Goal: Task Accomplishment & Management: Manage account settings

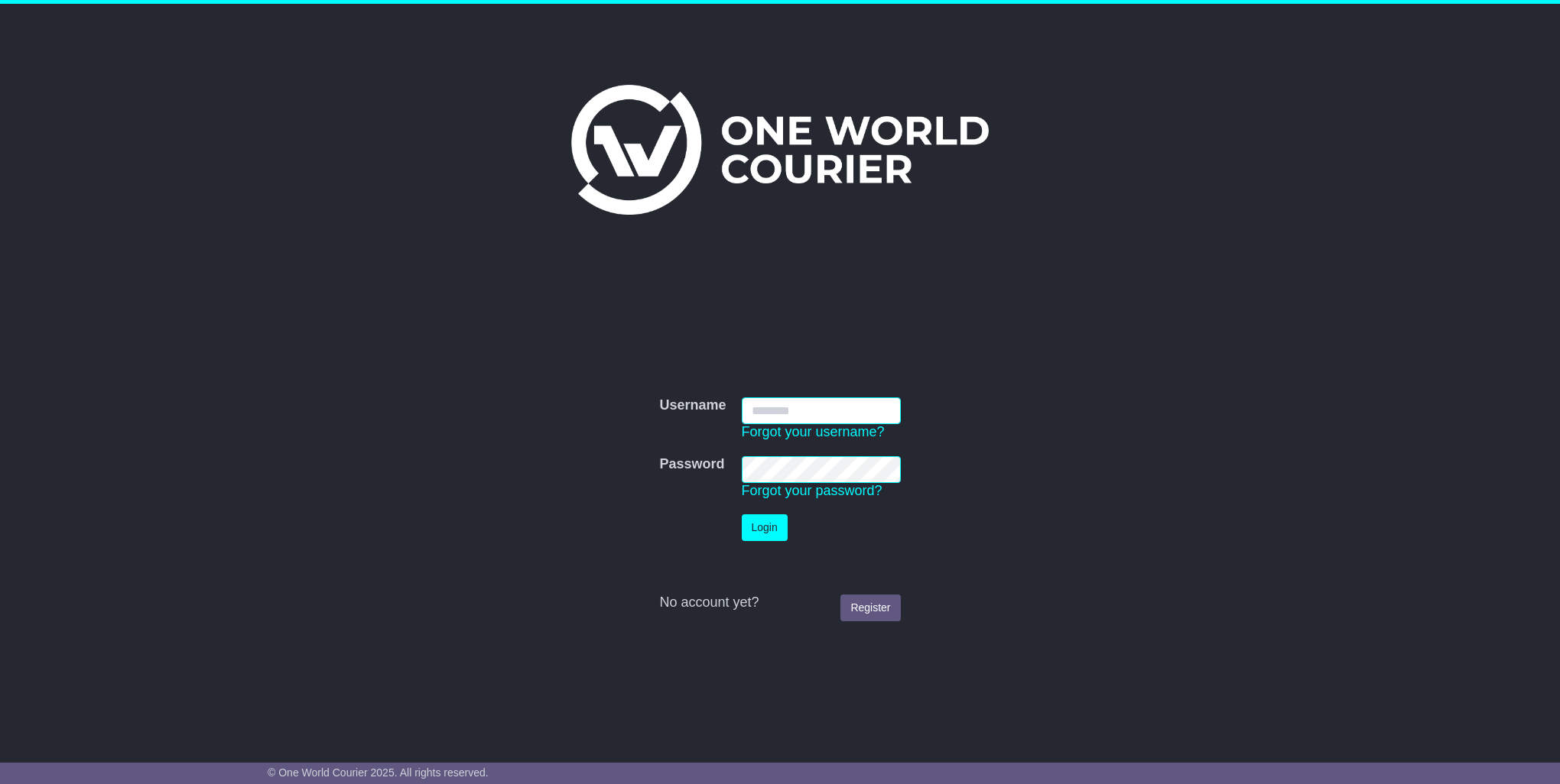
type input "**********"
click at [764, 519] on button "Login" at bounding box center [764, 527] width 46 height 27
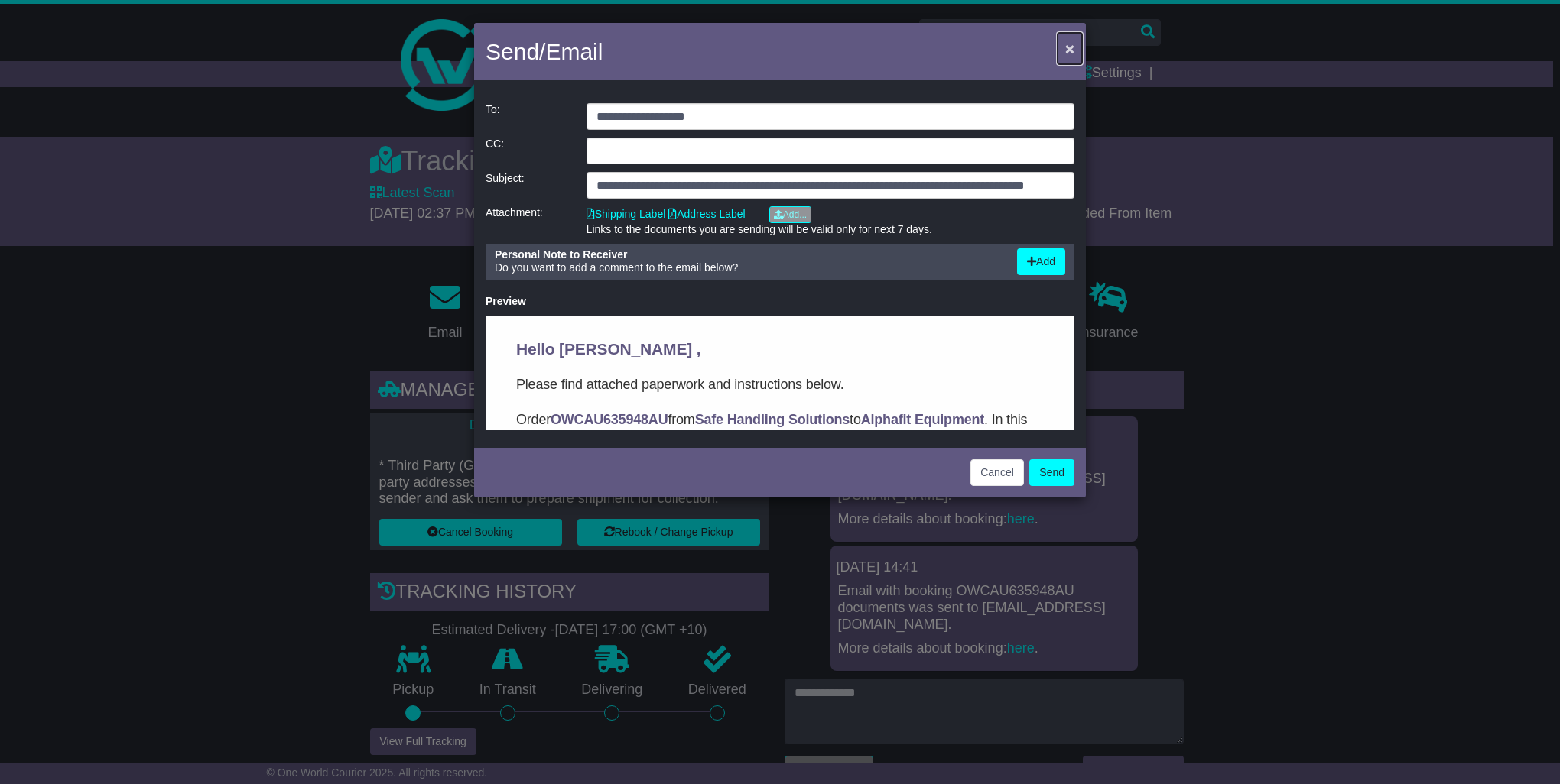
click at [1064, 47] on button "×" at bounding box center [1069, 48] width 24 height 31
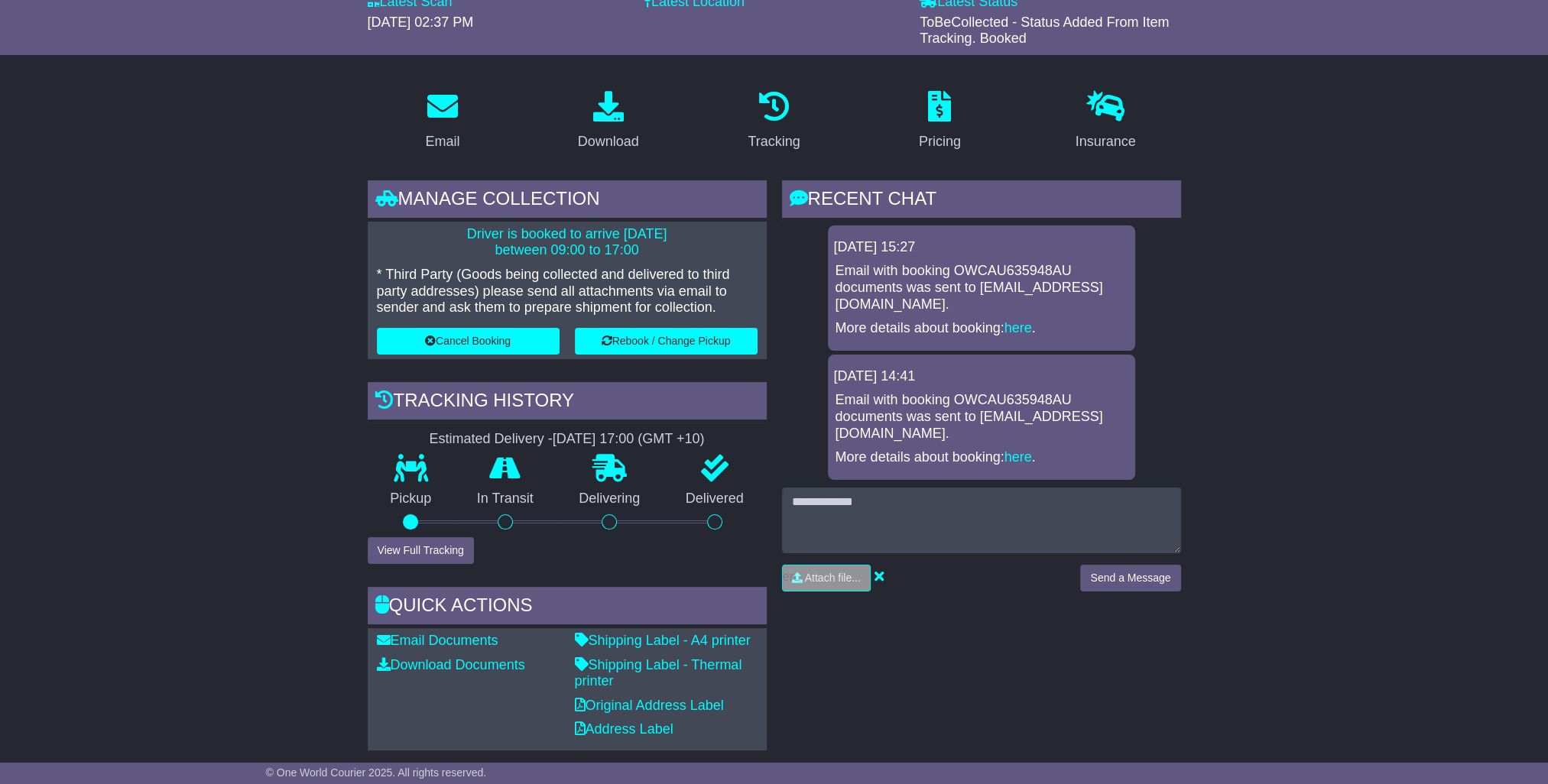
scroll to position [64, 0]
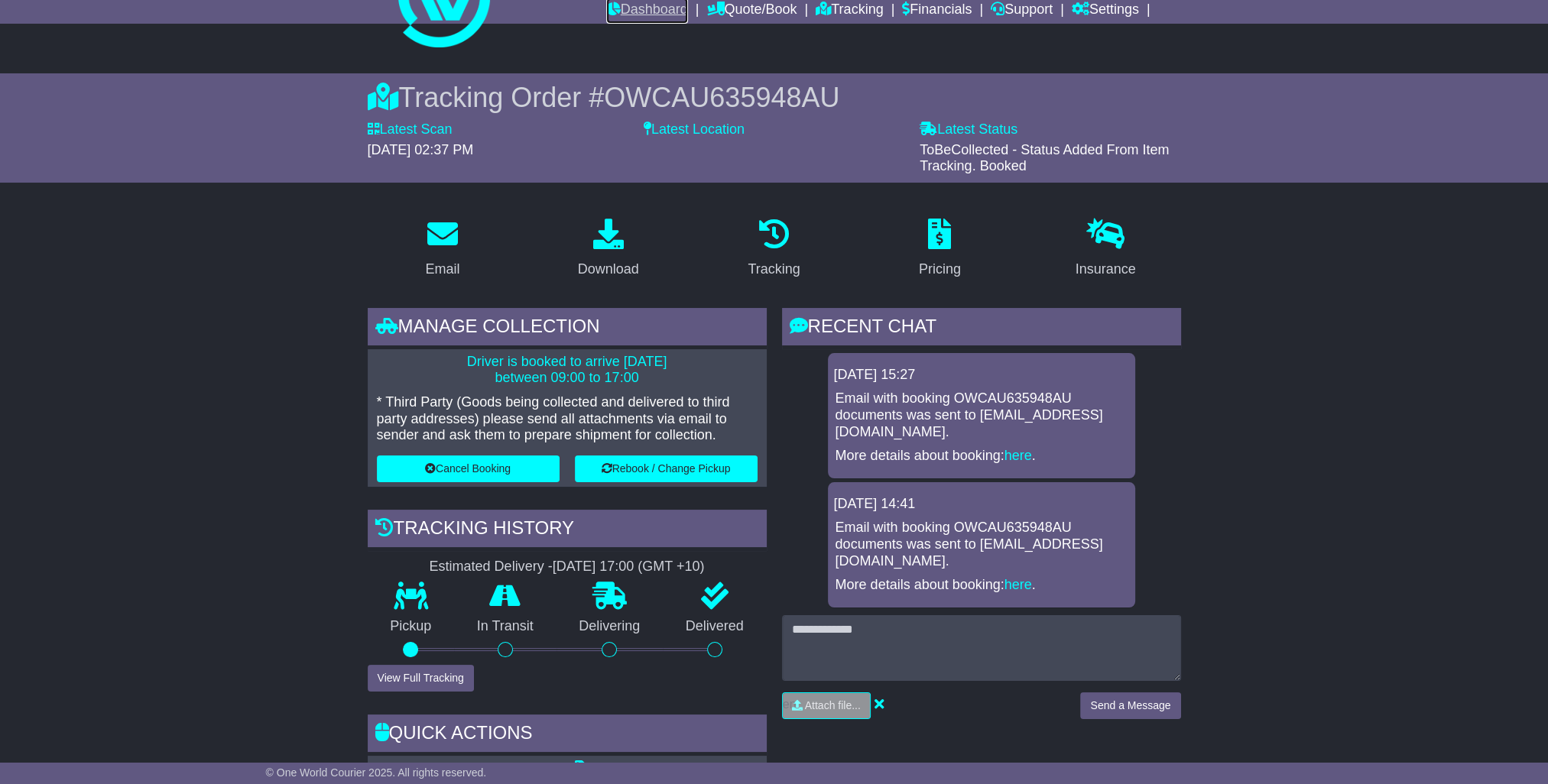
click at [614, 5] on link "Dashboard" at bounding box center [647, 10] width 82 height 26
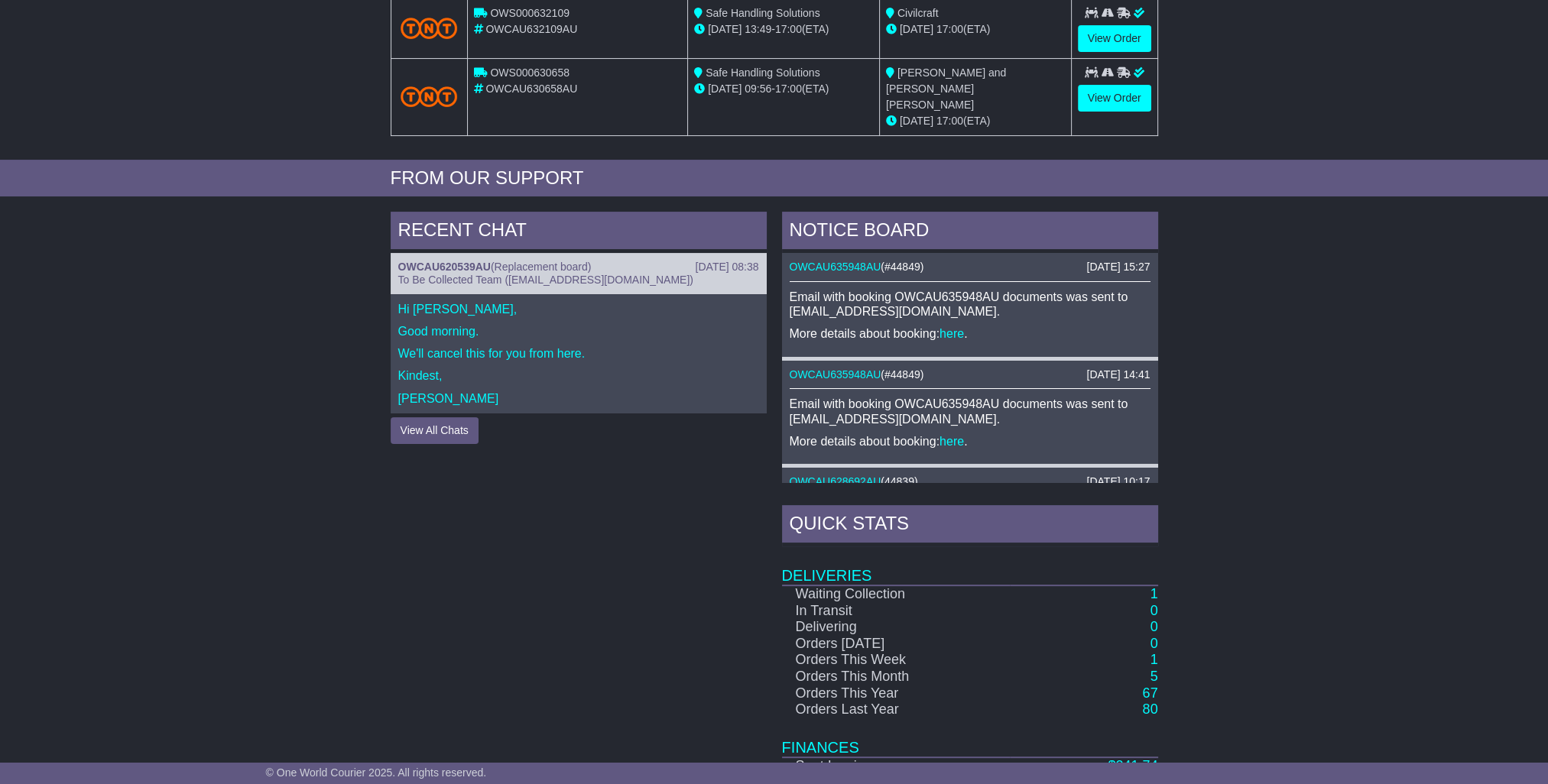
scroll to position [545, 0]
